Goal: Obtain resource: Download file/media

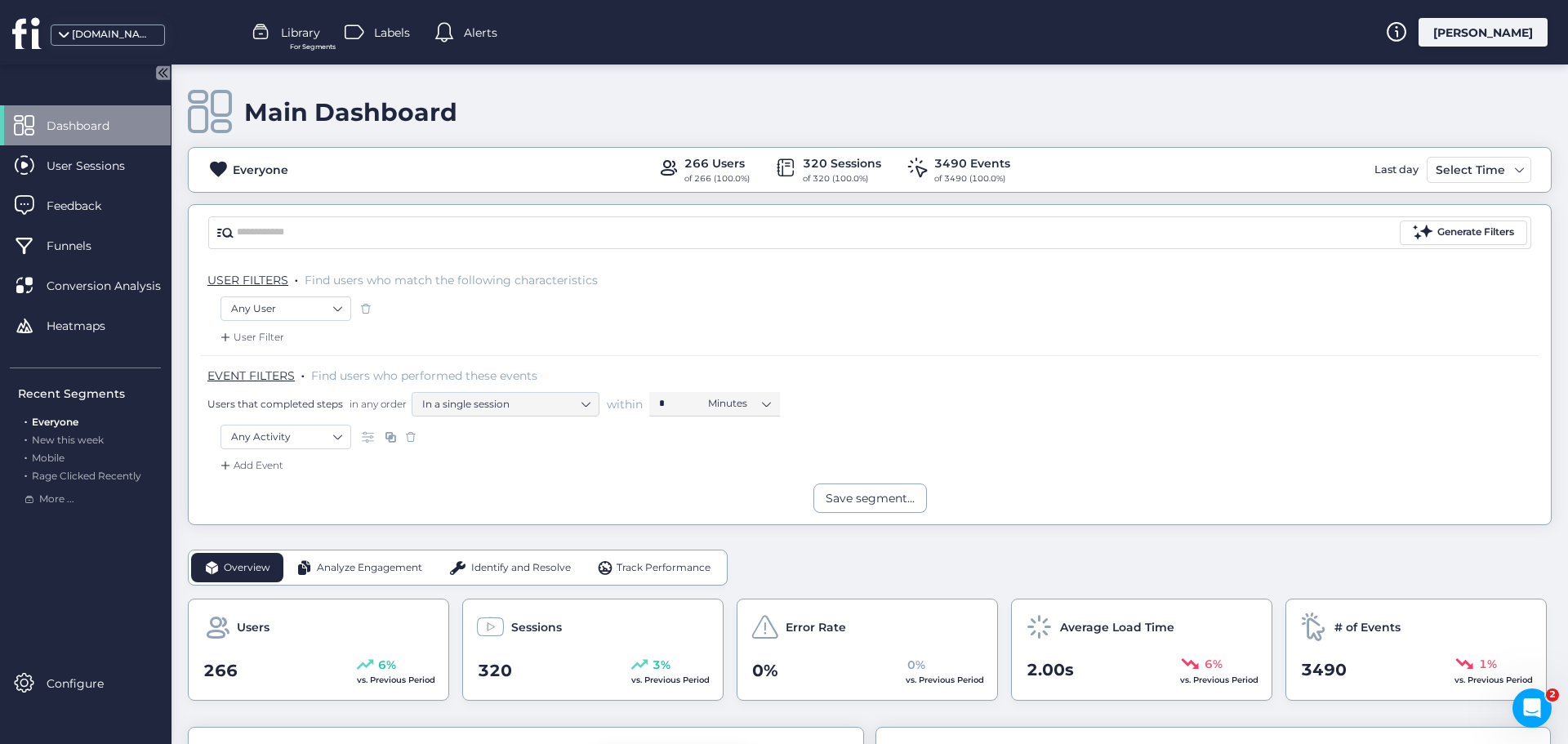
scroll to position [326, 0]
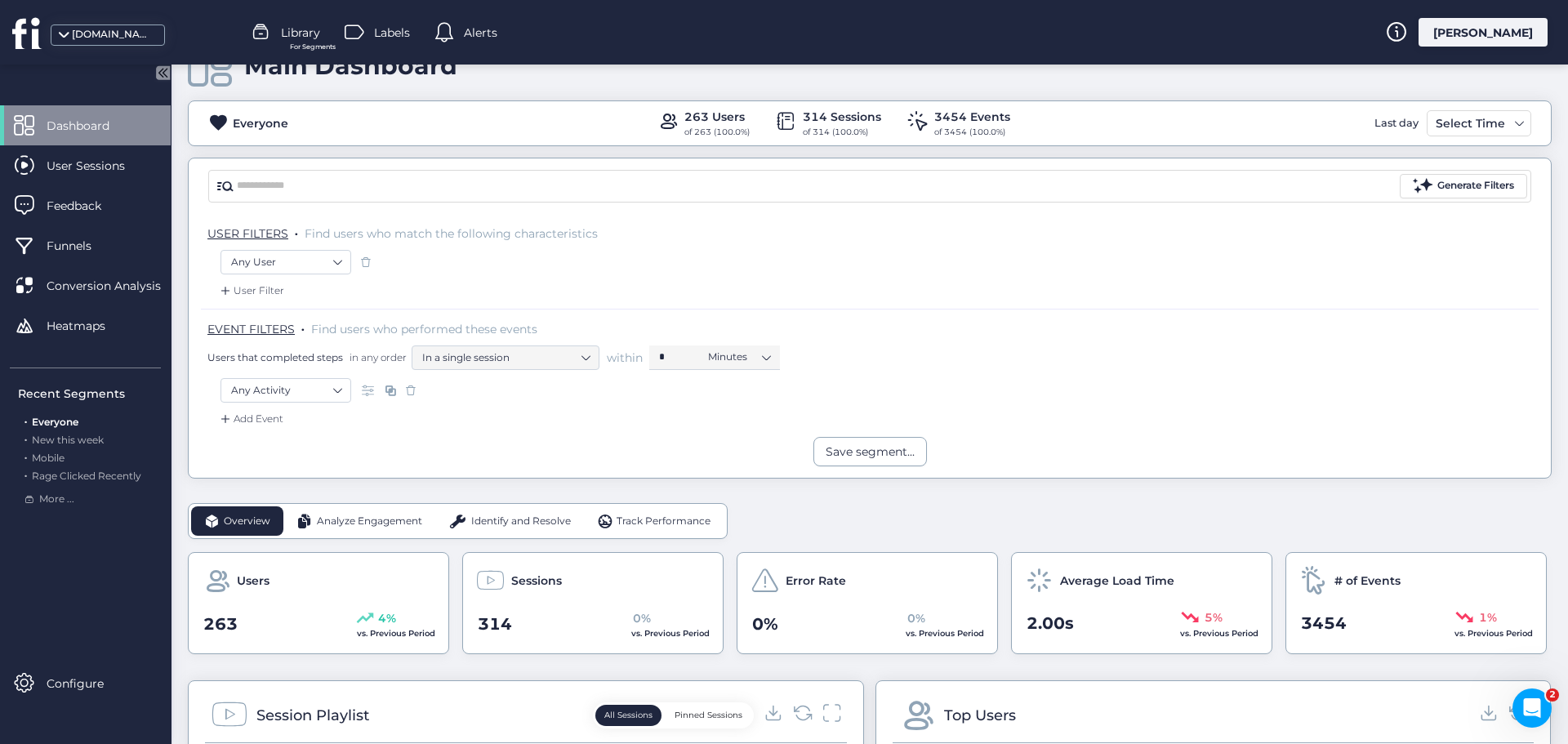
scroll to position [163, 0]
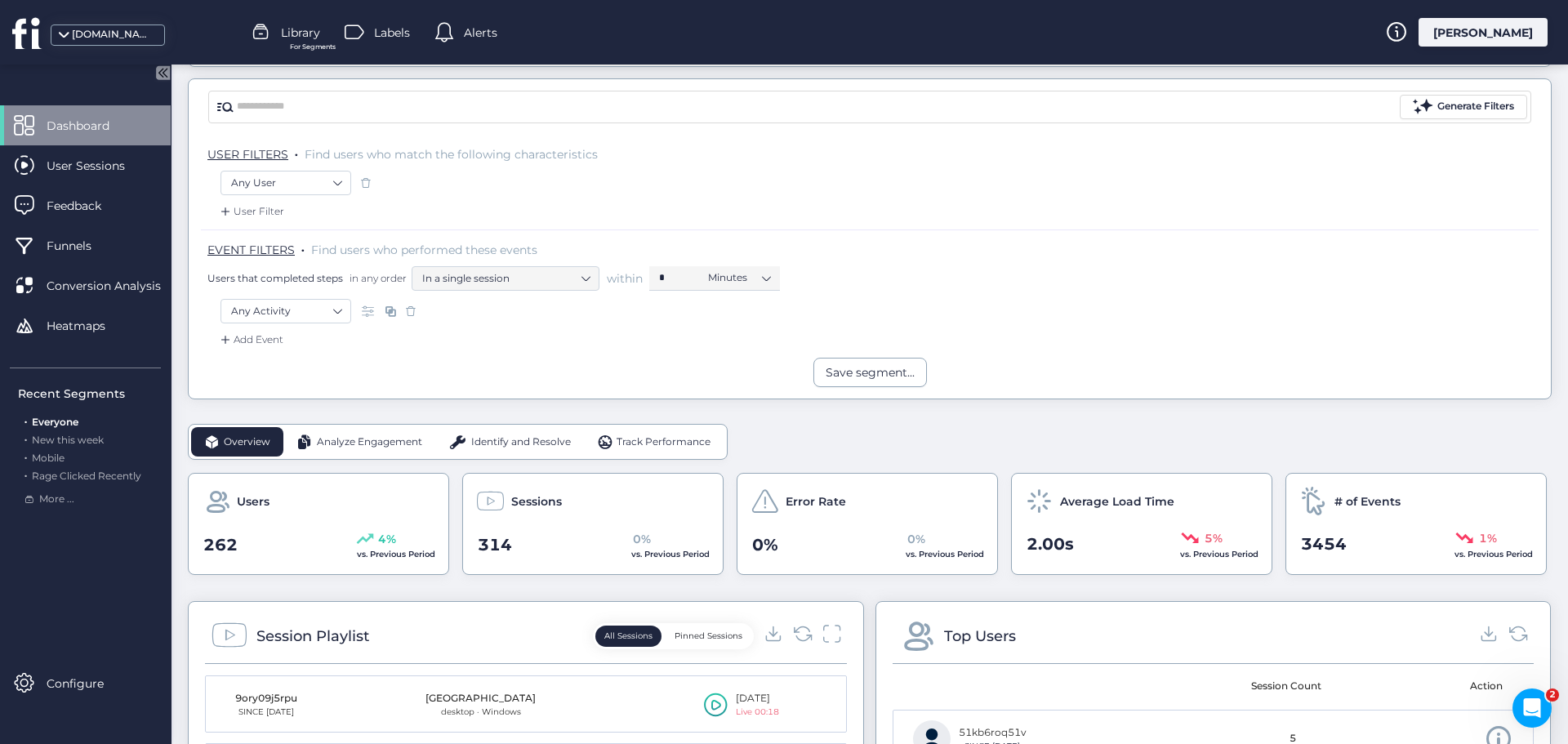
scroll to position [163, 0]
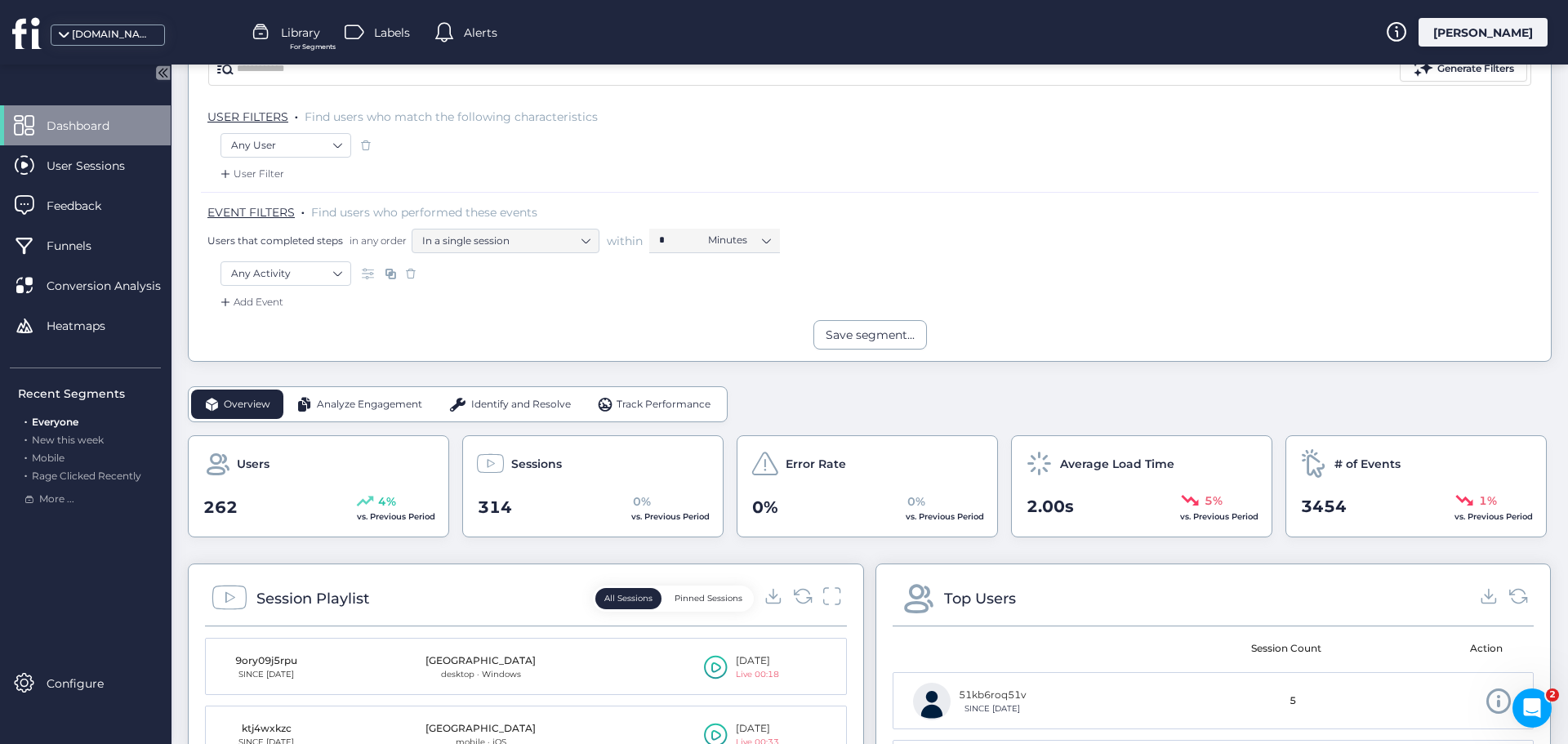
click at [356, 404] on span "Analyze Engagement" at bounding box center [369, 405] width 105 height 16
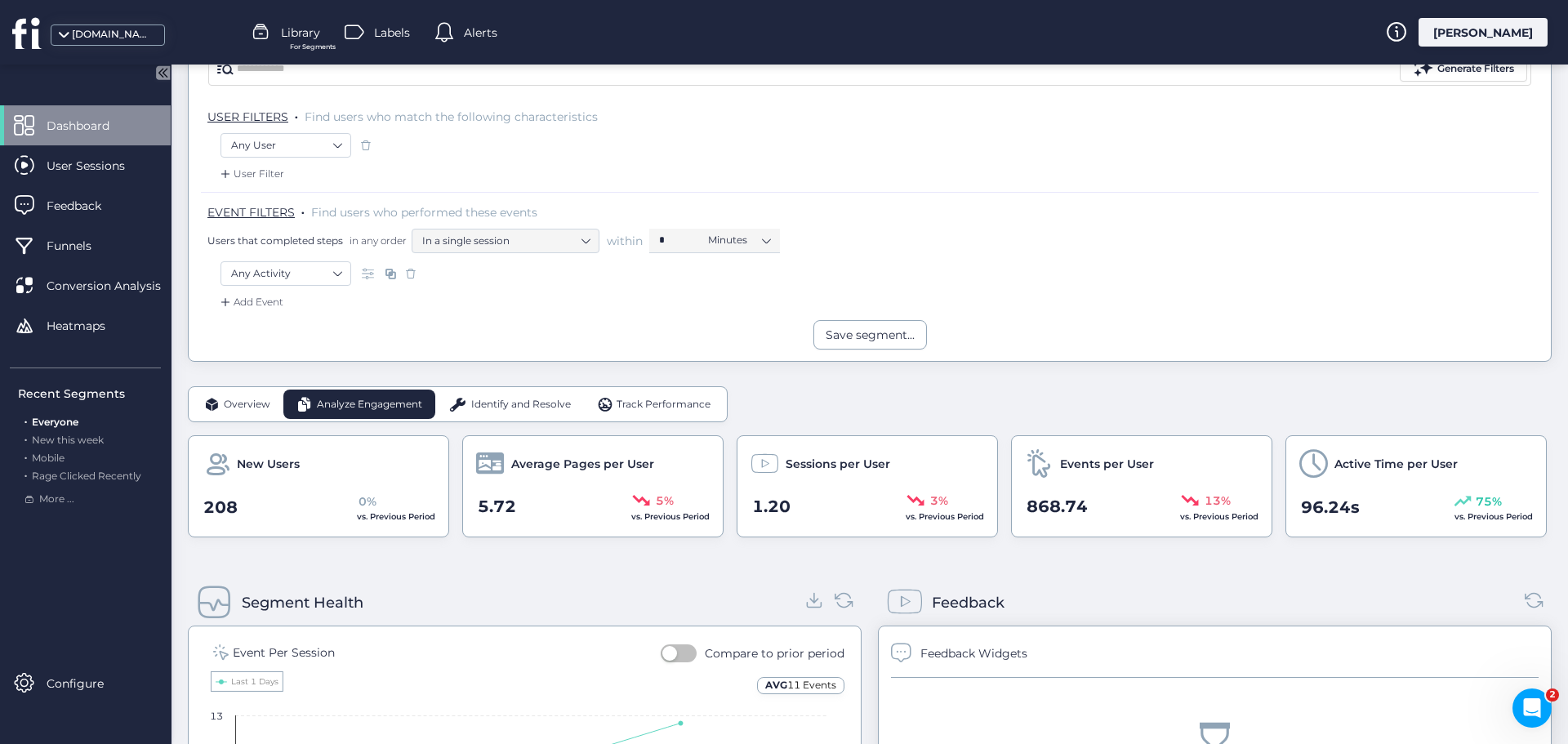
click at [476, 407] on span "Identify and Resolve" at bounding box center [521, 405] width 100 height 16
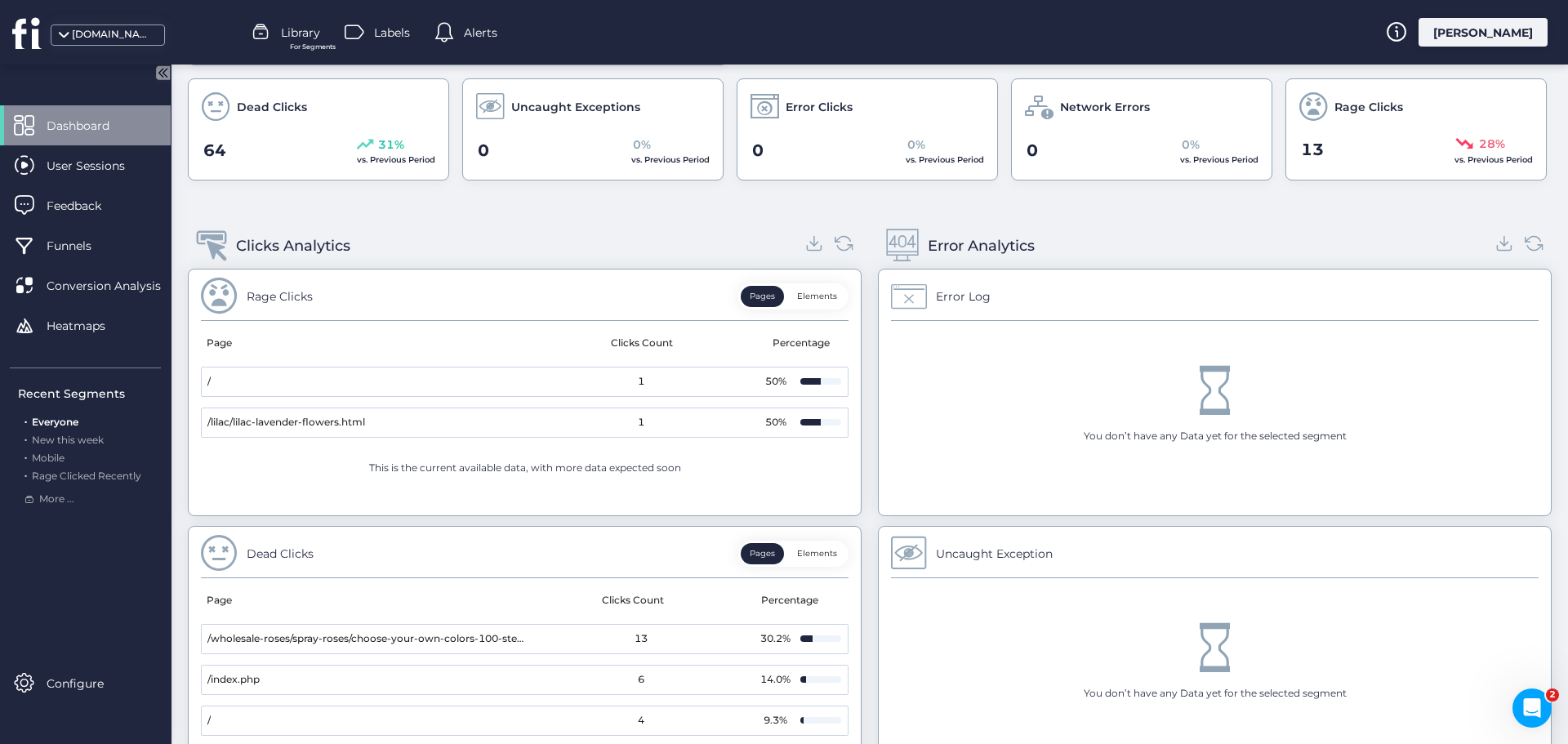
scroll to position [456, 0]
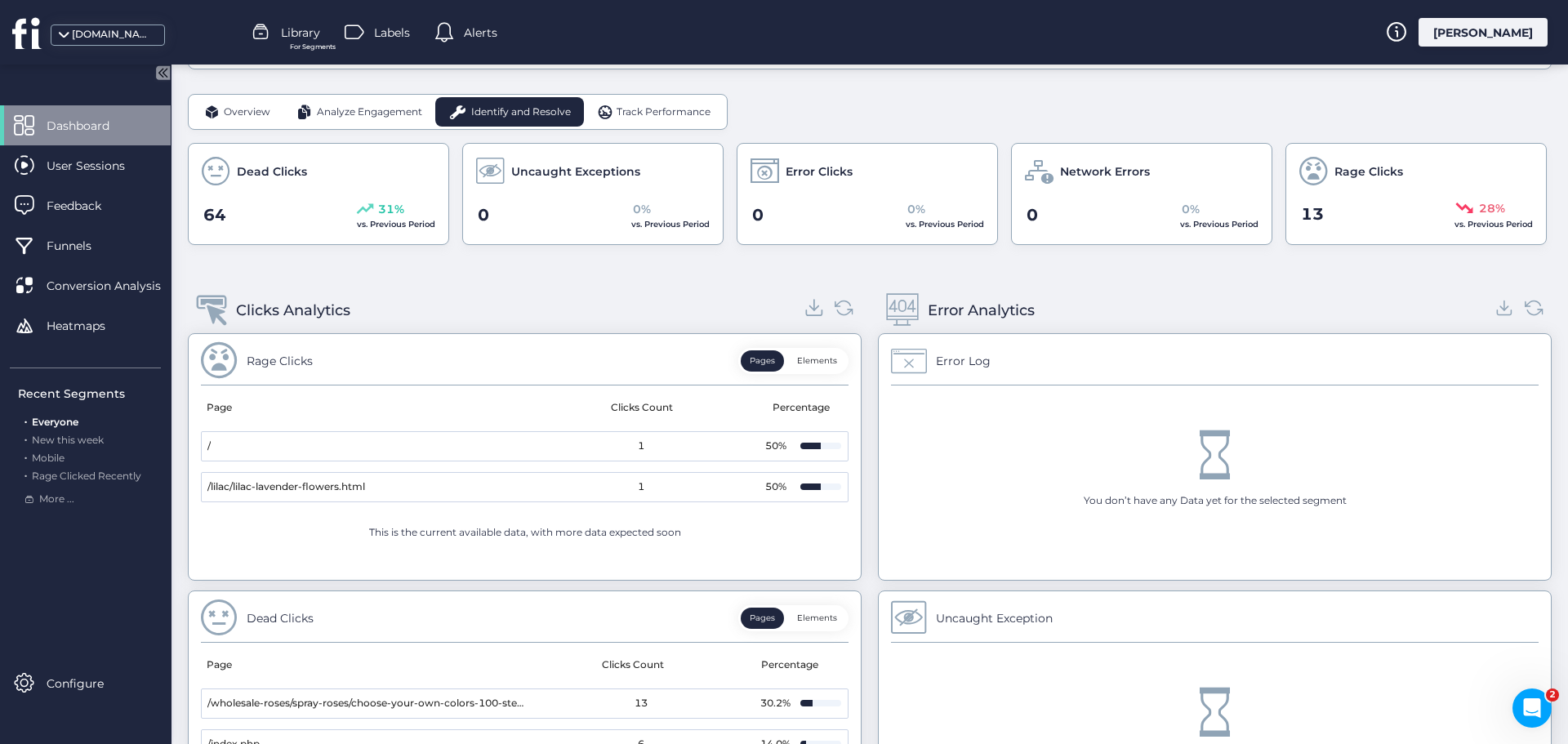
click at [810, 310] on icon at bounding box center [814, 306] width 22 height 22
click at [609, 110] on span at bounding box center [605, 111] width 16 height 16
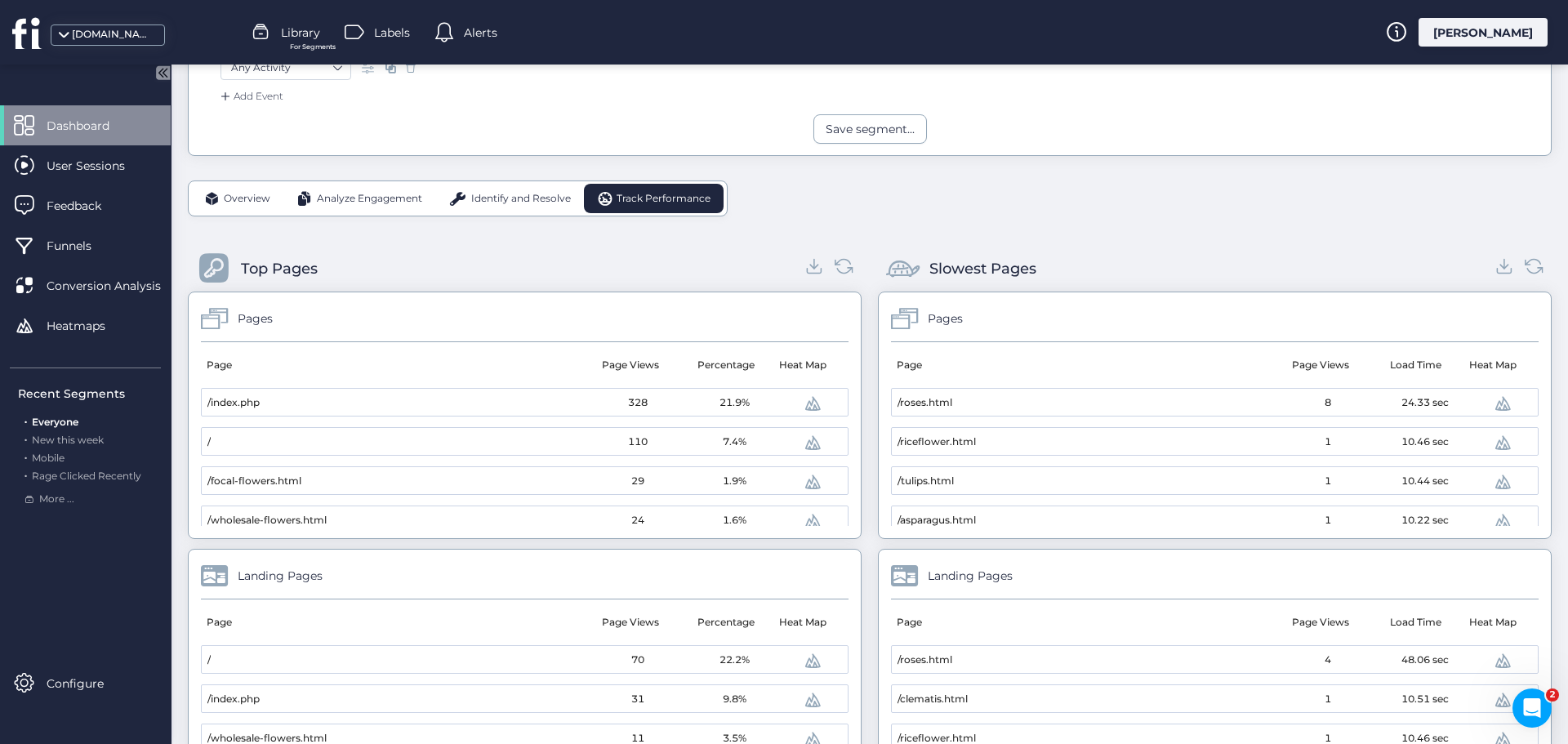
scroll to position [327, 0]
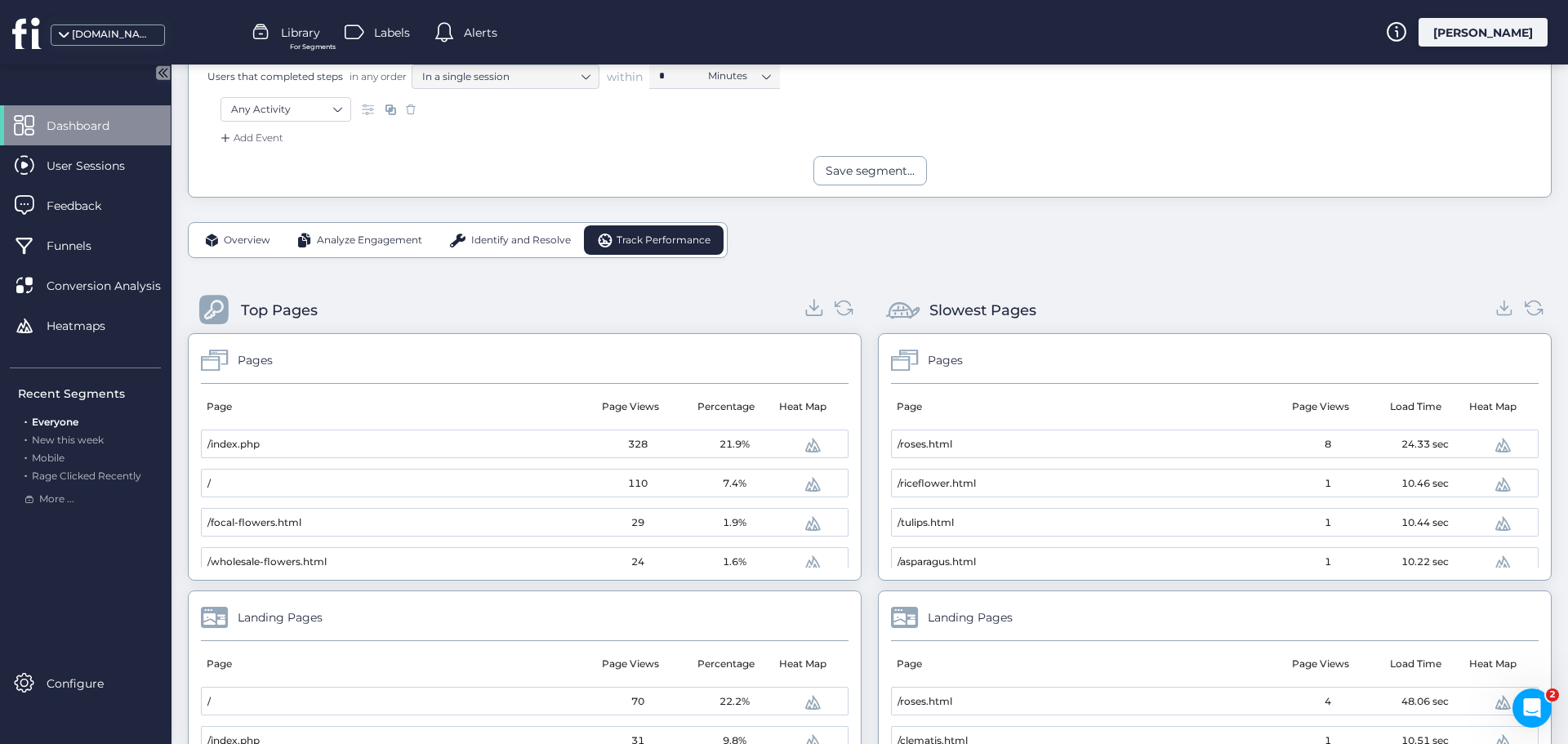
click at [810, 309] on icon at bounding box center [814, 308] width 9 height 4
click at [1494, 313] on icon at bounding box center [1504, 306] width 22 height 22
